Goal: Use online tool/utility: Utilize a website feature to perform a specific function

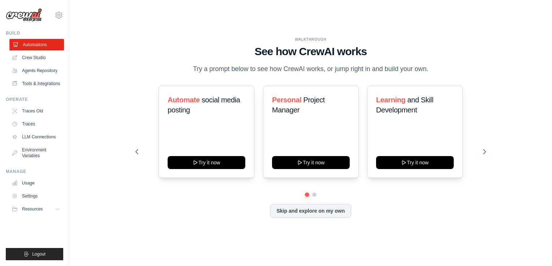
click at [34, 42] on link "Automations" at bounding box center [36, 45] width 55 height 12
click at [483, 156] on icon at bounding box center [484, 151] width 7 height 7
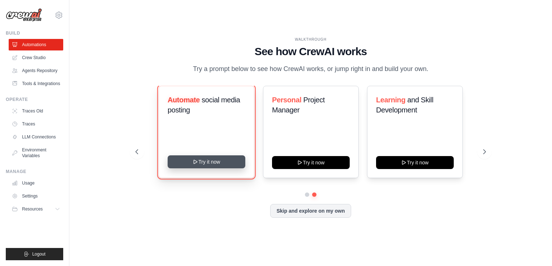
click at [194, 169] on button "Try it now" at bounding box center [207, 162] width 78 height 13
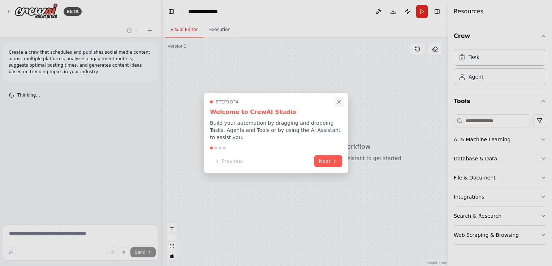
click at [341, 100] on icon "Close walkthrough" at bounding box center [339, 102] width 6 height 6
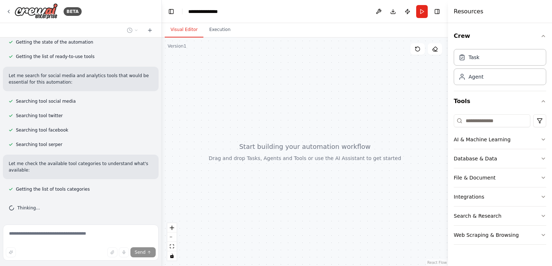
scroll to position [117, 0]
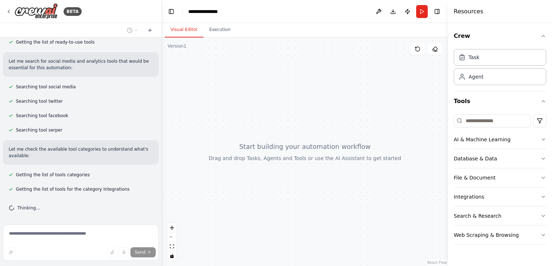
click at [229, 102] on div at bounding box center [305, 152] width 286 height 229
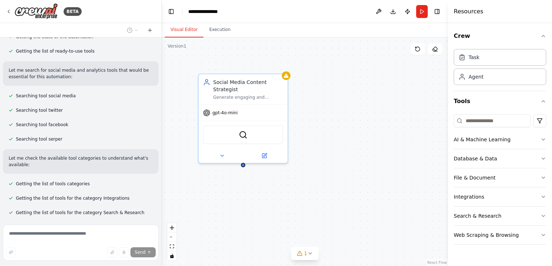
scroll to position [195, 0]
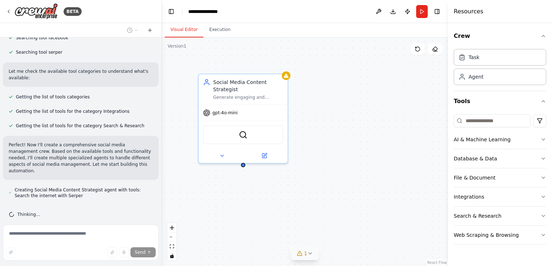
click at [308, 255] on icon at bounding box center [310, 254] width 6 height 6
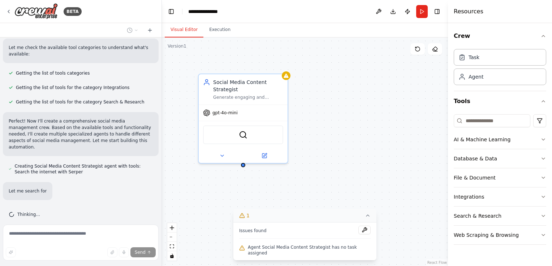
scroll to position [233, 0]
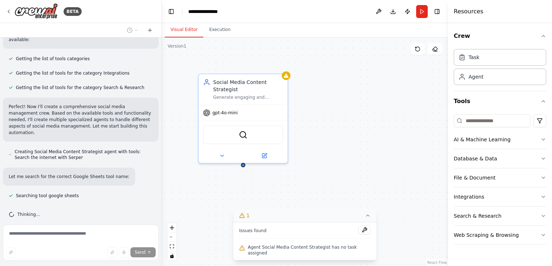
click at [272, 194] on div "Social Media Content Strategist Generate engaging and relevant social media con…" at bounding box center [305, 152] width 286 height 229
click at [279, 92] on div "Social Media Content Strategist Generate engaging and relevant social media con…" at bounding box center [248, 88] width 70 height 22
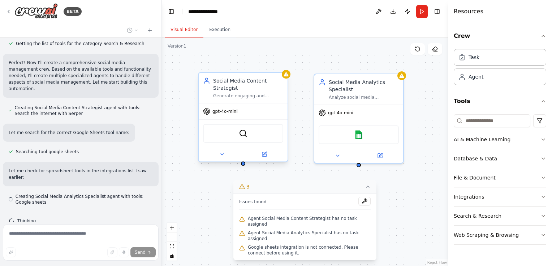
scroll to position [283, 0]
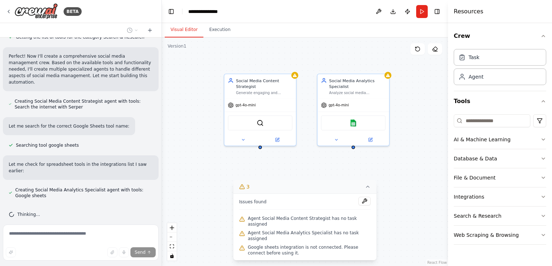
drag, startPoint x: 300, startPoint y: 159, endPoint x: 306, endPoint y: 141, distance: 19.3
click at [306, 141] on div "Social Media Content Strategist Generate engaging and relevant social media con…" at bounding box center [305, 152] width 286 height 229
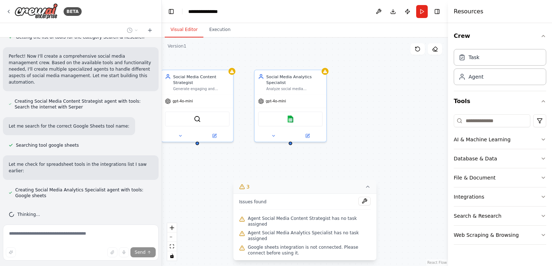
drag, startPoint x: 306, startPoint y: 141, endPoint x: 244, endPoint y: 134, distance: 62.1
click at [244, 134] on div "Social Media Content Strategist Generate engaging and relevant social media con…" at bounding box center [305, 152] width 286 height 229
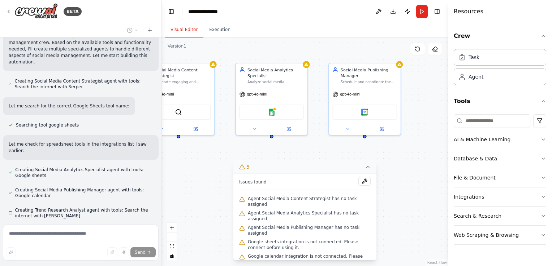
scroll to position [324, 0]
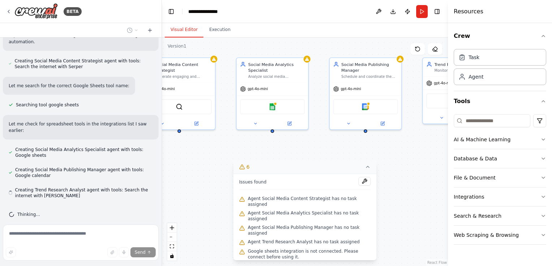
drag, startPoint x: 244, startPoint y: 134, endPoint x: 226, endPoint y: 126, distance: 19.7
click at [226, 126] on div "Social Media Content Strategist Generate engaging and relevant social media con…" at bounding box center [305, 152] width 286 height 229
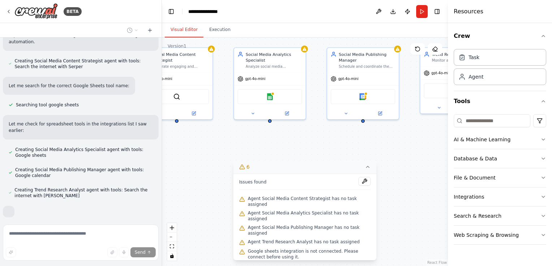
scroll to position [362, 0]
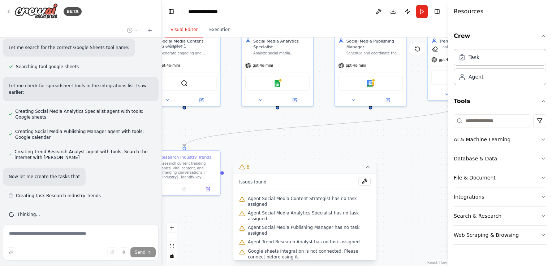
drag, startPoint x: 312, startPoint y: 143, endPoint x: 317, endPoint y: 117, distance: 26.8
click at [317, 117] on div ".deletable-edge-delete-btn { width: 20px; height: 20px; border: 0px solid #ffff…" at bounding box center [305, 152] width 286 height 229
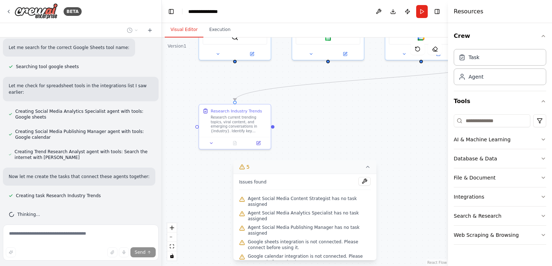
drag, startPoint x: 322, startPoint y: 136, endPoint x: 373, endPoint y: 92, distance: 67.8
click at [373, 92] on div ".deletable-edge-delete-btn { width: 20px; height: 20px; border: 0px solid #ffff…" at bounding box center [305, 152] width 286 height 229
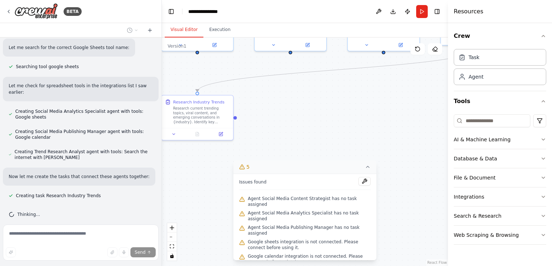
drag, startPoint x: 362, startPoint y: 126, endPoint x: 319, endPoint y: 122, distance: 43.5
click at [319, 122] on div ".deletable-edge-delete-btn { width: 20px; height: 20px; border: 0px solid #ffff…" at bounding box center [305, 152] width 286 height 229
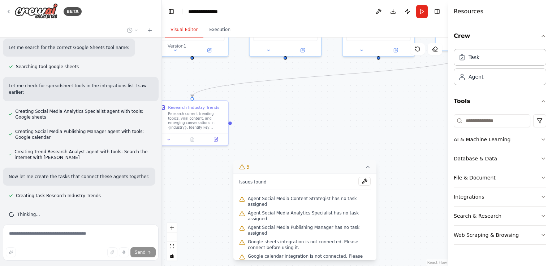
scroll to position [377, 0]
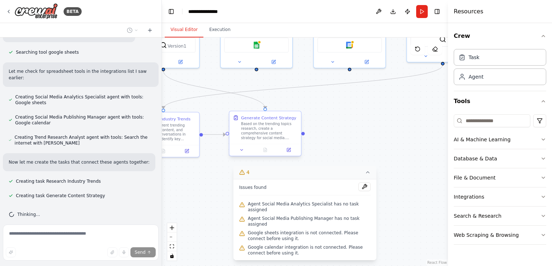
drag, startPoint x: 319, startPoint y: 122, endPoint x: 289, endPoint y: 135, distance: 32.9
click at [289, 135] on div ".deletable-edge-delete-btn { width: 20px; height: 20px; border: 0px solid #ffff…" at bounding box center [305, 152] width 286 height 229
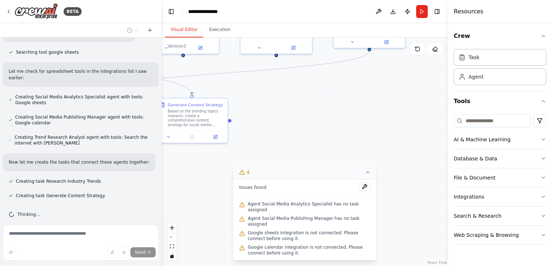
drag, startPoint x: 316, startPoint y: 110, endPoint x: 244, endPoint y: 95, distance: 73.5
click at [244, 95] on div ".deletable-edge-delete-btn { width: 20px; height: 20px; border: 0px solid #ffff…" at bounding box center [305, 152] width 286 height 229
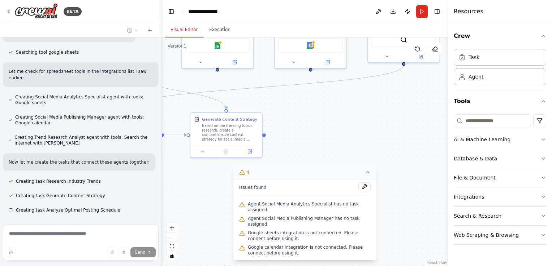
scroll to position [391, 0]
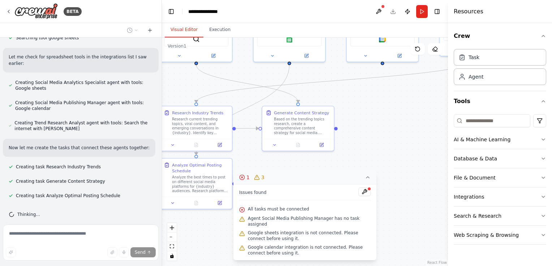
drag, startPoint x: 244, startPoint y: 95, endPoint x: 351, endPoint y: 103, distance: 106.5
click at [351, 103] on div ".deletable-edge-delete-btn { width: 20px; height: 20px; border: 0px solid #ffff…" at bounding box center [305, 152] width 286 height 229
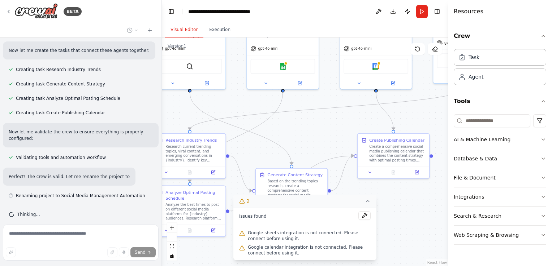
scroll to position [495, 0]
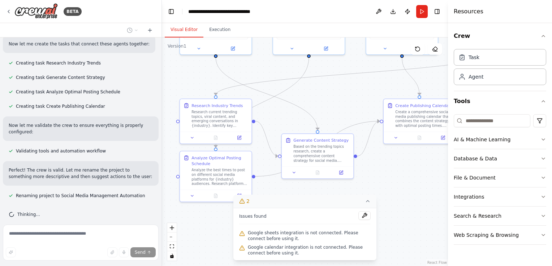
drag, startPoint x: 383, startPoint y: 87, endPoint x: 403, endPoint y: 79, distance: 20.8
click at [403, 79] on div ".deletable-edge-delete-btn { width: 20px; height: 20px; border: 0px solid #ffff…" at bounding box center [305, 152] width 286 height 229
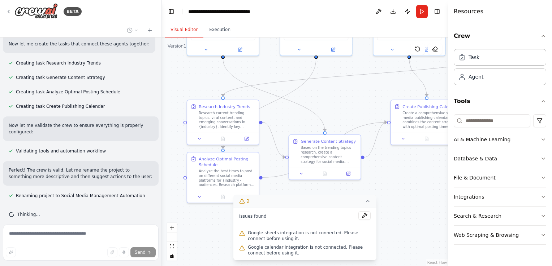
drag, startPoint x: 344, startPoint y: 93, endPoint x: 352, endPoint y: 94, distance: 7.6
click at [352, 94] on div ".deletable-edge-delete-btn { width: 20px; height: 20px; border: 0px solid #ffff…" at bounding box center [305, 152] width 286 height 229
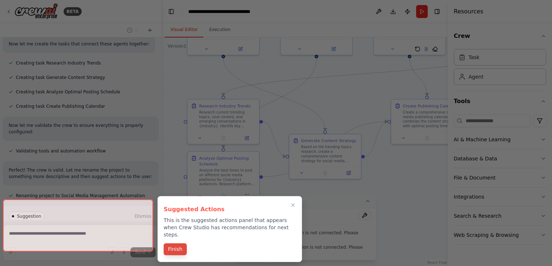
click at [174, 244] on button "Finish" at bounding box center [175, 250] width 23 height 12
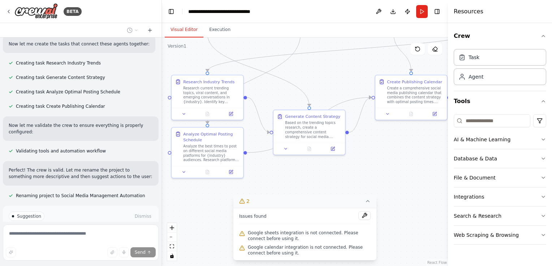
drag, startPoint x: 312, startPoint y: 116, endPoint x: 296, endPoint y: 90, distance: 30.2
click at [296, 90] on div ".deletable-edge-delete-btn { width: 20px; height: 20px; border: 0px solid #ffff…" at bounding box center [305, 152] width 286 height 229
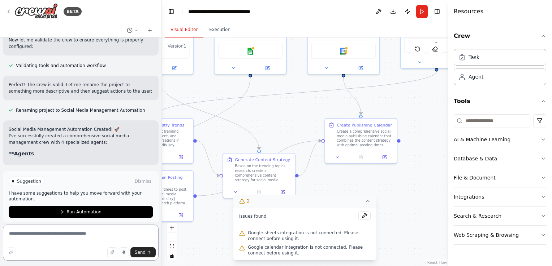
drag, startPoint x: 296, startPoint y: 90, endPoint x: 251, endPoint y: 145, distance: 71.0
click at [251, 145] on div ".deletable-edge-delete-btn { width: 20px; height: 20px; border: 0px solid #ffff…" at bounding box center [305, 152] width 286 height 229
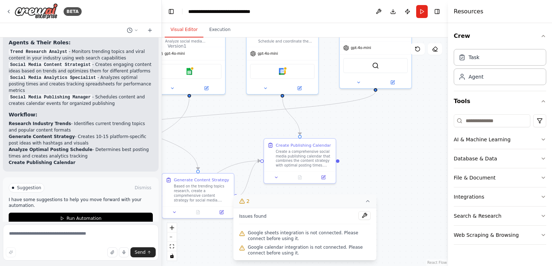
drag, startPoint x: 296, startPoint y: 126, endPoint x: 230, endPoint y: 134, distance: 67.2
click at [230, 134] on div ".deletable-edge-delete-btn { width: 20px; height: 20px; border: 0px solid #ffff…" at bounding box center [305, 152] width 286 height 229
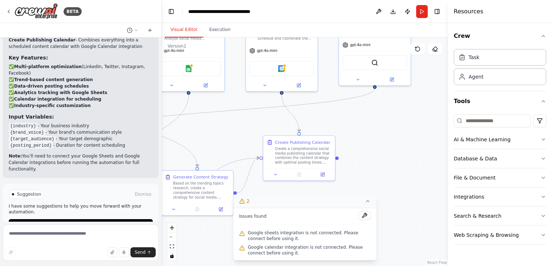
scroll to position [830, 0]
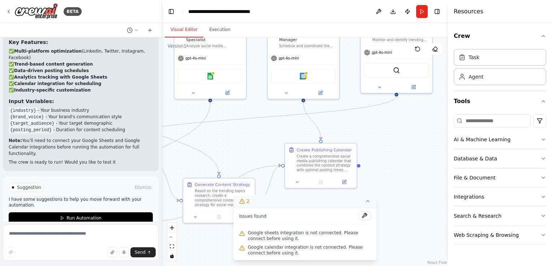
drag, startPoint x: 277, startPoint y: 123, endPoint x: 300, endPoint y: 131, distance: 24.0
click at [300, 131] on div ".deletable-edge-delete-btn { width: 20px; height: 20px; border: 0px solid #ffff…" at bounding box center [305, 152] width 286 height 229
drag, startPoint x: 284, startPoint y: 114, endPoint x: 303, endPoint y: 119, distance: 20.0
click at [303, 119] on div ".deletable-edge-delete-btn { width: 20px; height: 20px; border: 0px solid #ffff…" at bounding box center [305, 152] width 286 height 229
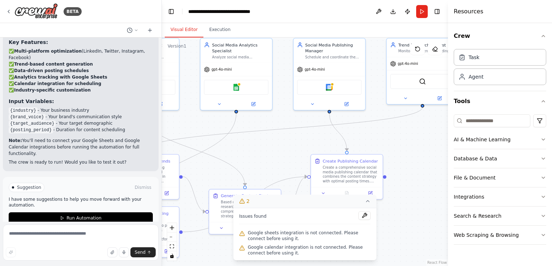
drag, startPoint x: 283, startPoint y: 134, endPoint x: 314, endPoint y: 146, distance: 33.0
click at [314, 146] on div ".deletable-edge-delete-btn { width: 20px; height: 20px; border: 0px solid #ffff…" at bounding box center [305, 152] width 286 height 229
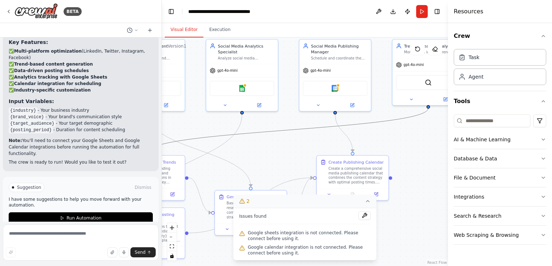
click at [299, 129] on icon "Edge from 2902af14-99aa-4c6c-a449-84a2747c55a5 to 4edc6c09-002e-4633-8f2c-98864…" at bounding box center [288, 130] width 279 height 44
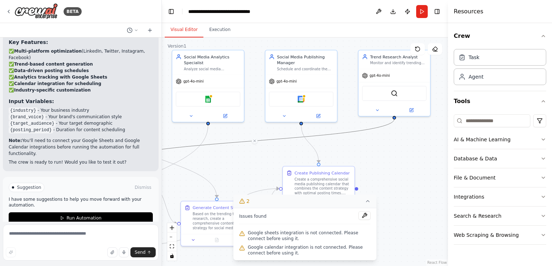
drag, startPoint x: 286, startPoint y: 148, endPoint x: 251, endPoint y: 158, distance: 36.1
click at [251, 158] on div ".deletable-edge-delete-btn { width: 20px; height: 20px; border: 0px solid #ffff…" at bounding box center [305, 152] width 286 height 229
